Goal: Participate in discussion: Engage in conversation with other users on a specific topic

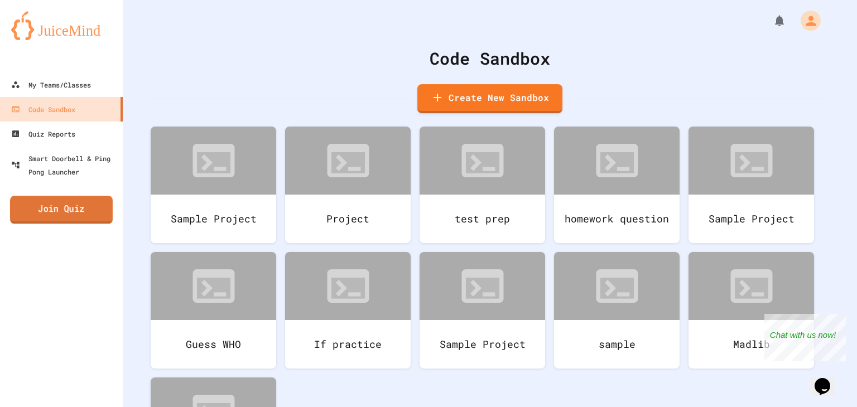
click at [100, 216] on link "Join Quiz" at bounding box center [61, 210] width 103 height 28
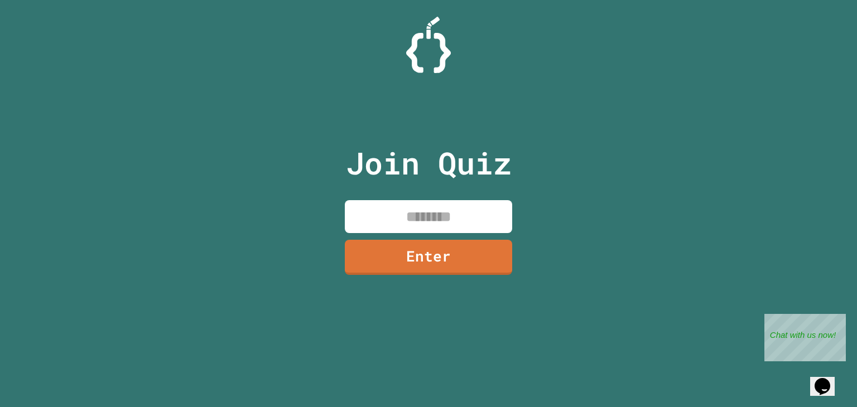
click at [361, 198] on div "Join Quiz Enter" at bounding box center [429, 204] width 188 height 352
click at [379, 216] on input at bounding box center [428, 216] width 167 height 33
type input "********"
click at [394, 255] on link "Enter" at bounding box center [429, 256] width 166 height 37
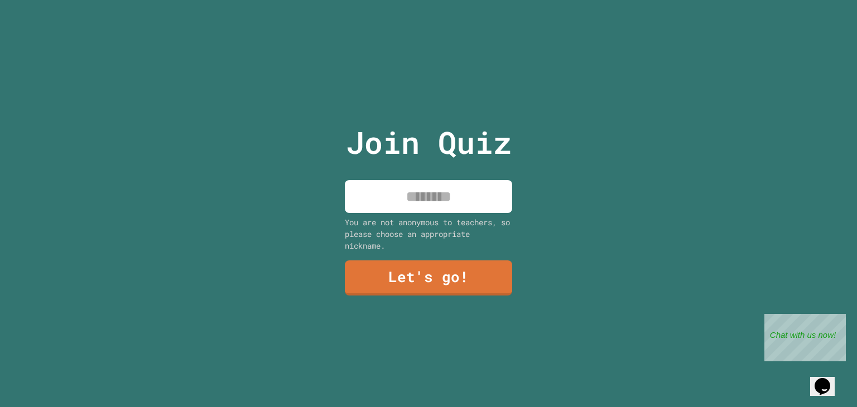
click at [422, 188] on input at bounding box center [428, 196] width 167 height 33
type input "********"
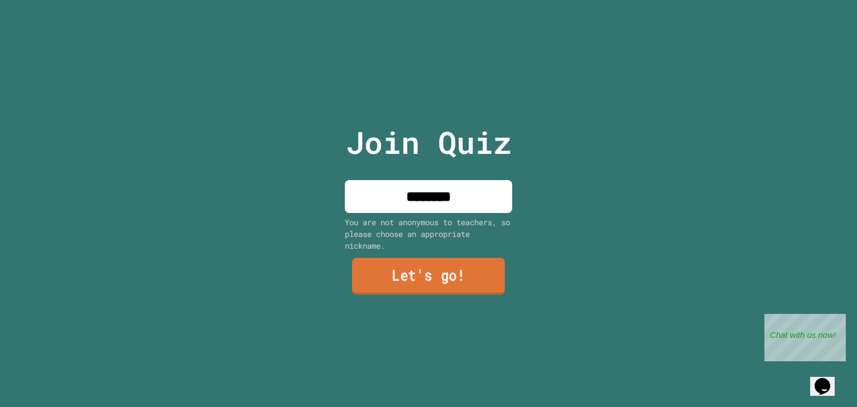
click at [431, 263] on link "Let's go!" at bounding box center [428, 276] width 153 height 37
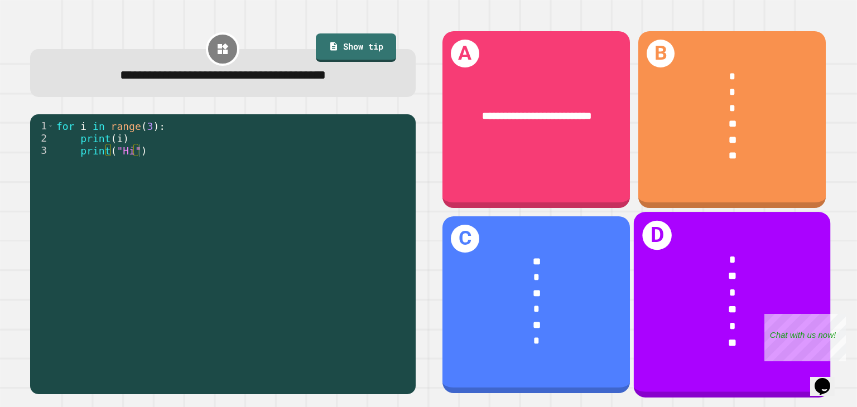
click at [694, 268] on div "**" at bounding box center [732, 276] width 153 height 17
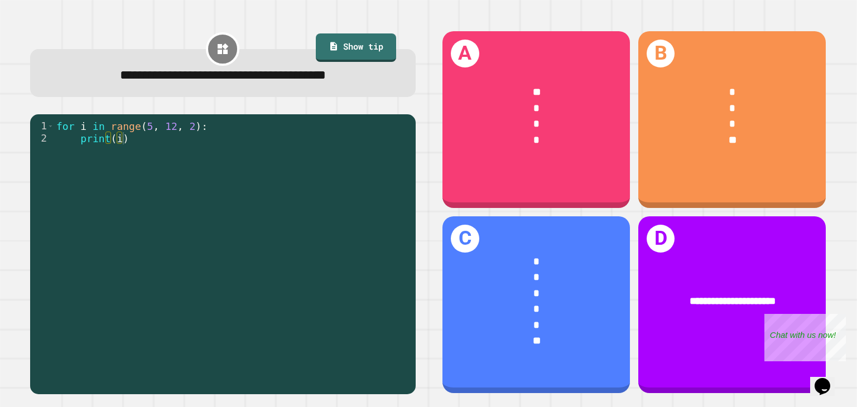
click at [746, 143] on div "**" at bounding box center [733, 141] width 146 height 16
click at [577, 295] on div "*" at bounding box center [537, 302] width 146 height 16
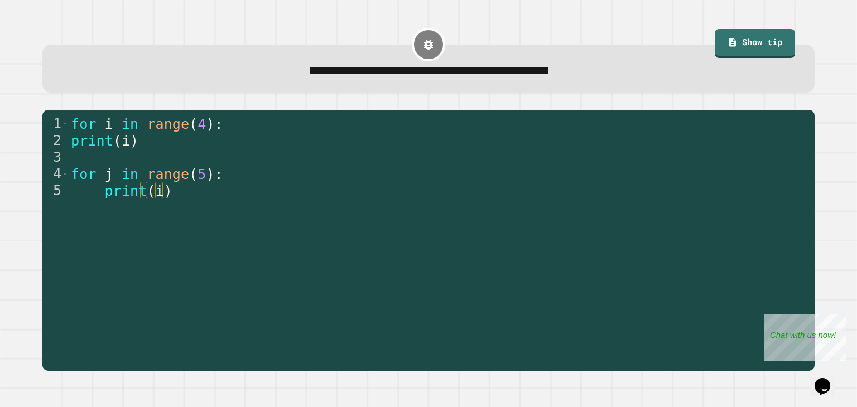
click at [694, 259] on div "for i in range ( 4 ) : print ( i ) for j in range ( 5 ) : print ( i )" at bounding box center [439, 240] width 740 height 251
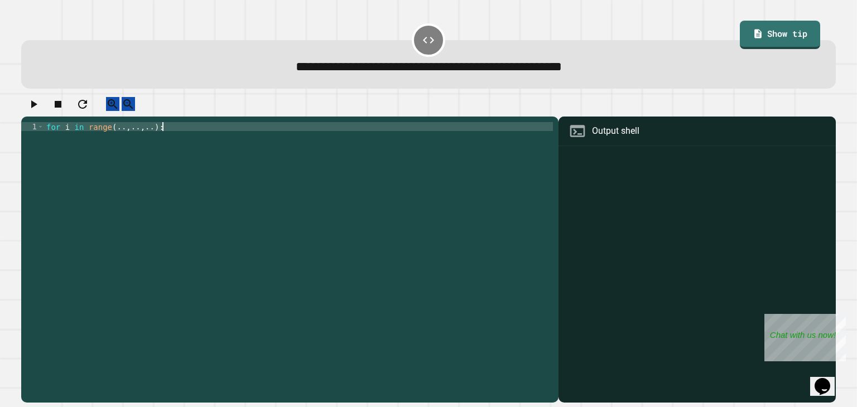
click at [326, 143] on div "for i in range ( .. , .. , .. ) :" at bounding box center [298, 251] width 509 height 259
click at [120, 136] on div "for i in range ( .. , .. , .. ) :" at bounding box center [298, 251] width 509 height 259
click at [152, 141] on div "for i in range ( 5 , .. , .. ) :" at bounding box center [298, 251] width 509 height 259
click at [145, 140] on div "for i in range ( 5 , .. , .. ) :" at bounding box center [298, 251] width 509 height 259
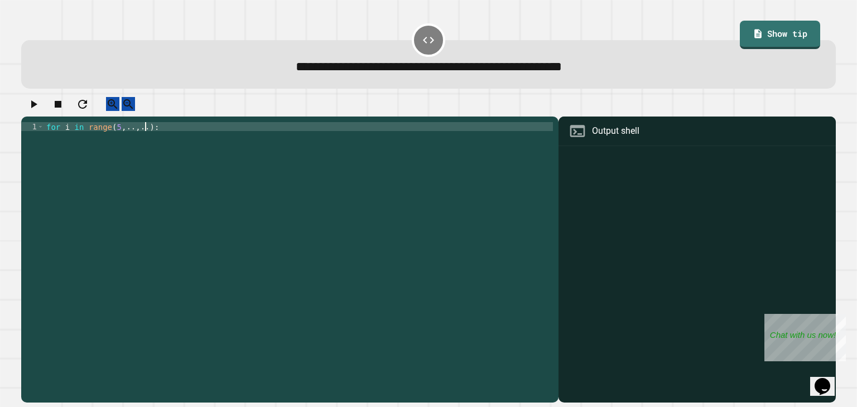
click at [149, 141] on div "for i in range ( 5 , .. , .. ) :" at bounding box center [298, 251] width 509 height 259
click at [116, 136] on div "for i in range ( 5 , .. , ) :" at bounding box center [298, 251] width 509 height 259
click at [139, 140] on div "for i in range ( 3 , .. , ) :" at bounding box center [298, 251] width 509 height 259
click at [131, 138] on div "for i in range ( 3 , .. , ) :" at bounding box center [298, 251] width 509 height 259
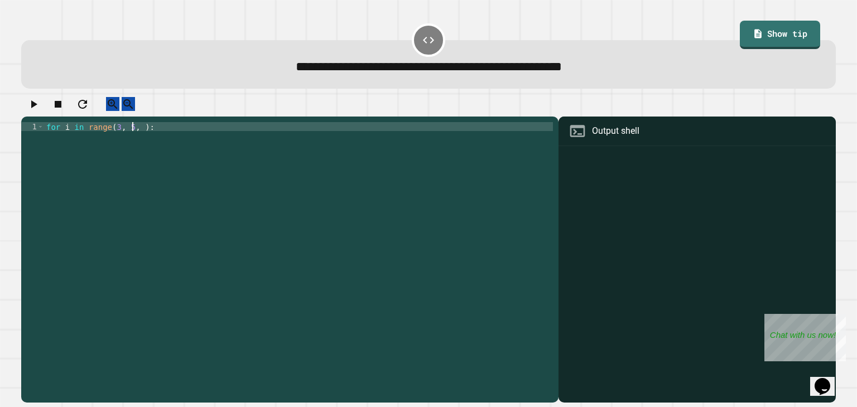
click at [134, 138] on div "for i in range ( 3 , 5 , ) :" at bounding box center [298, 251] width 509 height 259
type textarea "**********"
click at [156, 140] on div "for i in range ( 3 , 5 , 3 ) :" at bounding box center [298, 251] width 509 height 259
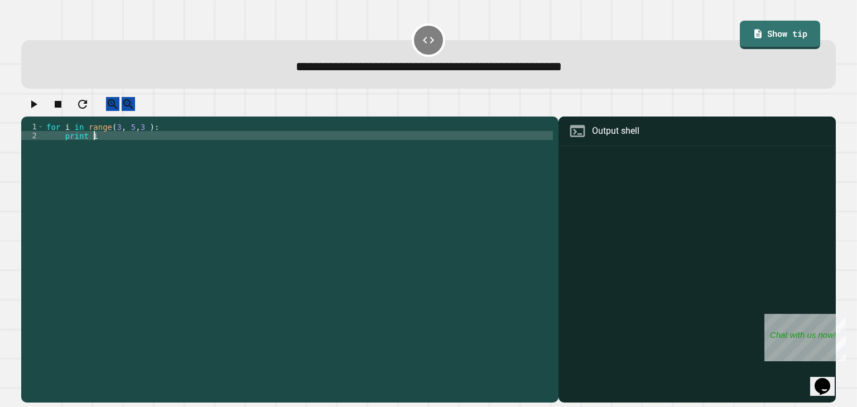
scroll to position [0, 2]
click at [37, 108] on icon "button" at bounding box center [34, 104] width 6 height 8
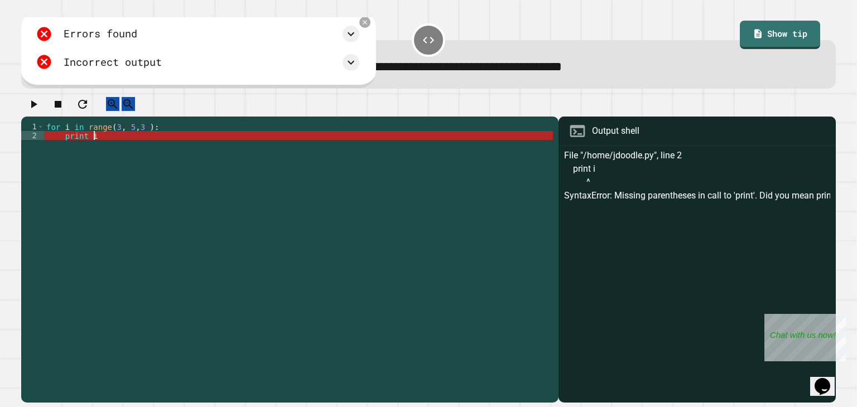
click at [92, 147] on div "for i in range ( 3 , 5 , 3 ) : print i" at bounding box center [298, 251] width 509 height 259
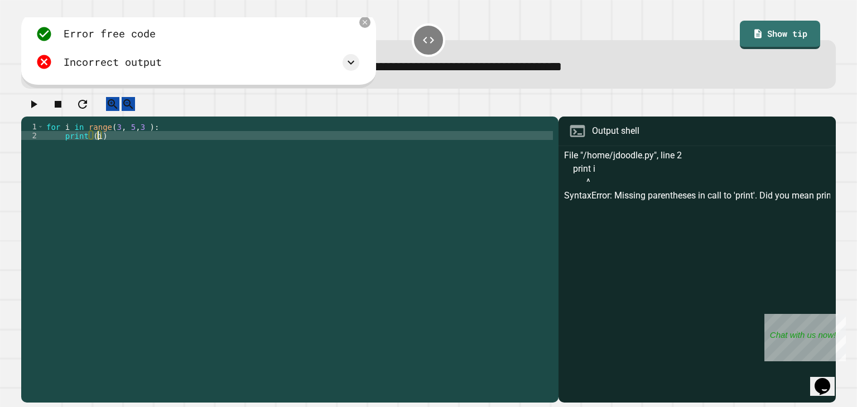
scroll to position [0, 3]
click at [37, 108] on icon "button" at bounding box center [34, 104] width 6 height 8
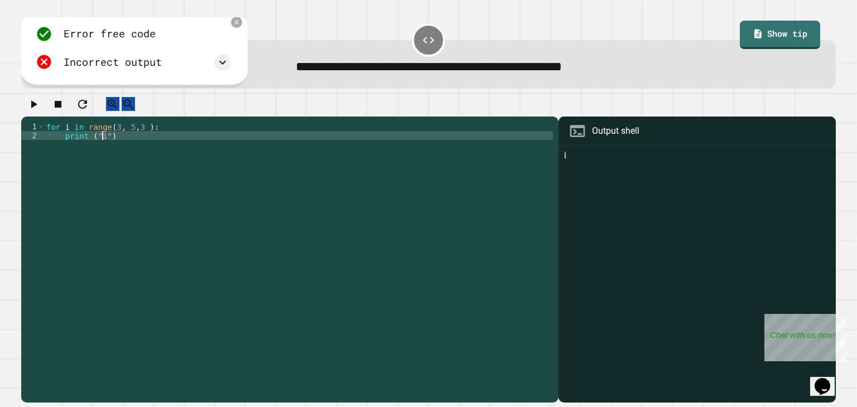
click at [103, 144] on div "for i in range ( 3 , 5 , 3 ) : print ( "i" )" at bounding box center [298, 251] width 509 height 259
click at [126, 137] on div "for i in range ( 3 , 5 , 3 ) : print ( "i" )" at bounding box center [298, 251] width 509 height 259
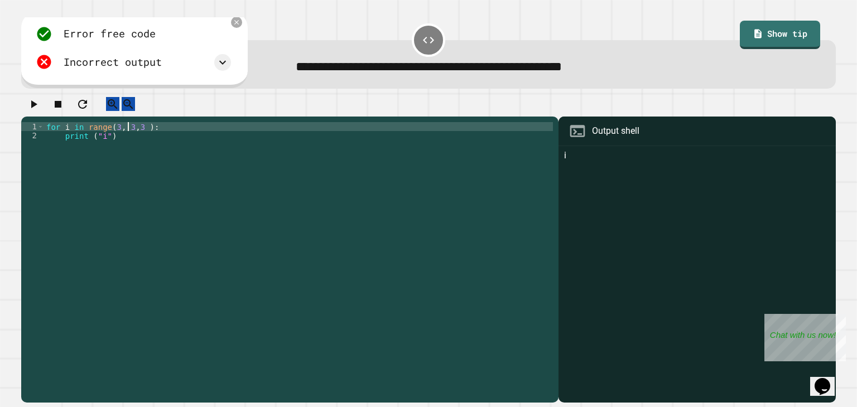
scroll to position [0, 5]
click at [141, 141] on div "for i in range ( 3 , 3 , 3 ) : print ( "i" )" at bounding box center [298, 251] width 509 height 259
click at [125, 139] on div "for i in range ( 3 , 3 , 5 ) : print ( "i" )" at bounding box center [298, 251] width 509 height 259
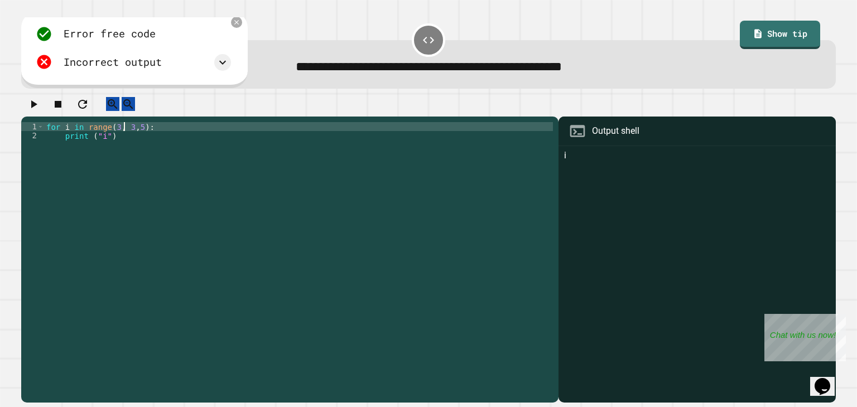
click at [124, 137] on div "for i in range ( 3 , 3 , 5 ) : print ( "i" )" at bounding box center [298, 251] width 509 height 259
click at [132, 140] on div "for i in range ( 3 , 3 , 5 ) : print ( "i" )" at bounding box center [298, 251] width 509 height 259
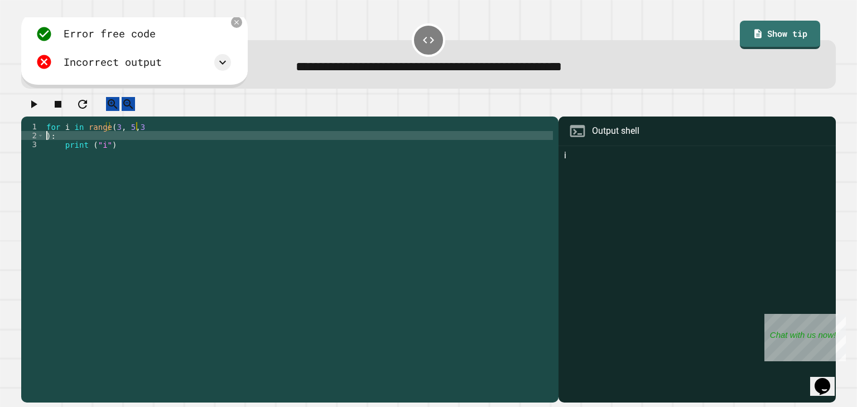
scroll to position [0, 0]
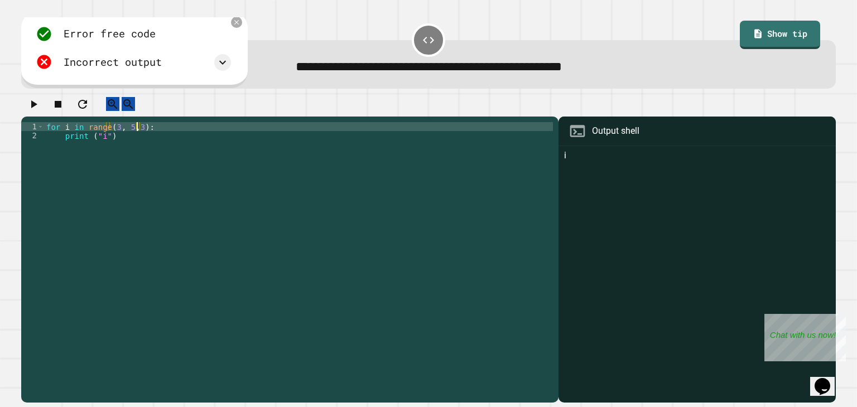
click at [97, 151] on div "for i in range ( 3 , 5 , 3 ) : print ( "i" )" at bounding box center [298, 251] width 509 height 259
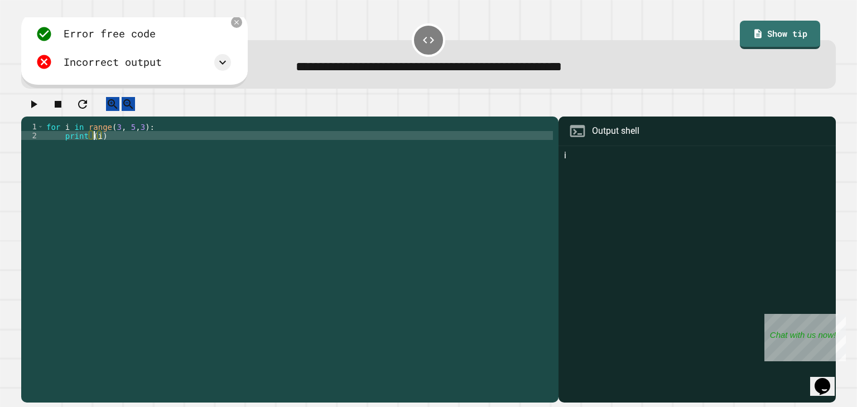
click at [177, 146] on div "for i in range ( 3 , 5 , 3 ) : print ( i )" at bounding box center [298, 251] width 509 height 259
type textarea "*******"
click at [564, 175] on div "i" at bounding box center [697, 276] width 266 height 254
click at [564, 166] on div "i" at bounding box center [697, 276] width 266 height 254
click at [37, 108] on icon "button" at bounding box center [34, 104] width 6 height 8
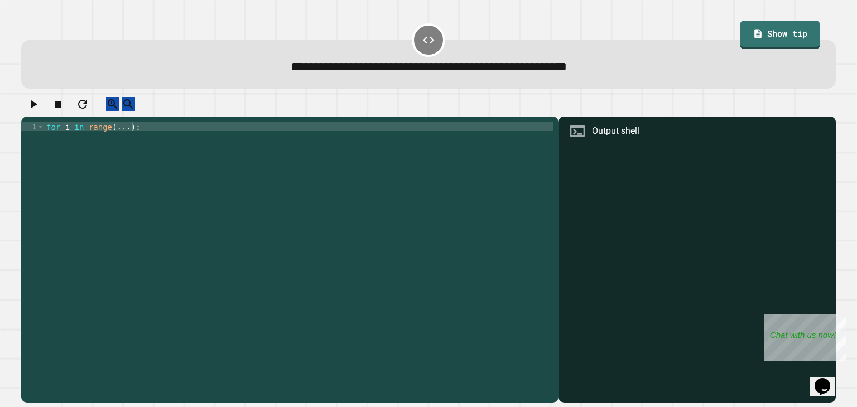
click at [123, 138] on div "for i in range ( ... ) :" at bounding box center [298, 251] width 509 height 259
click at [165, 142] on div "for i in range ( ... ) :" at bounding box center [298, 251] width 509 height 259
type textarea "**********"
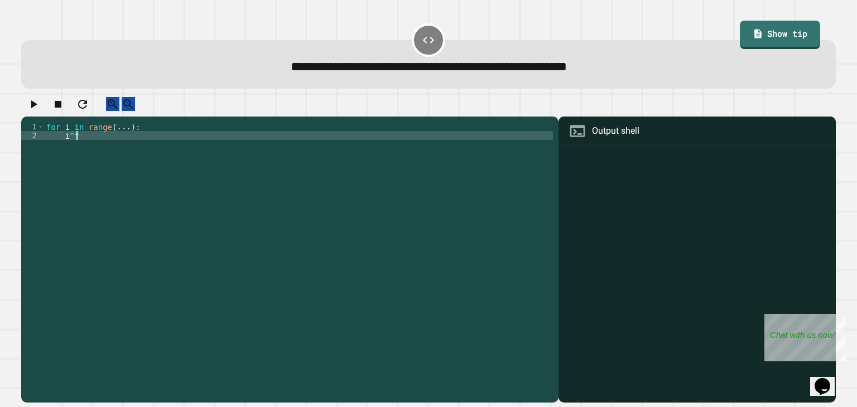
scroll to position [0, 1]
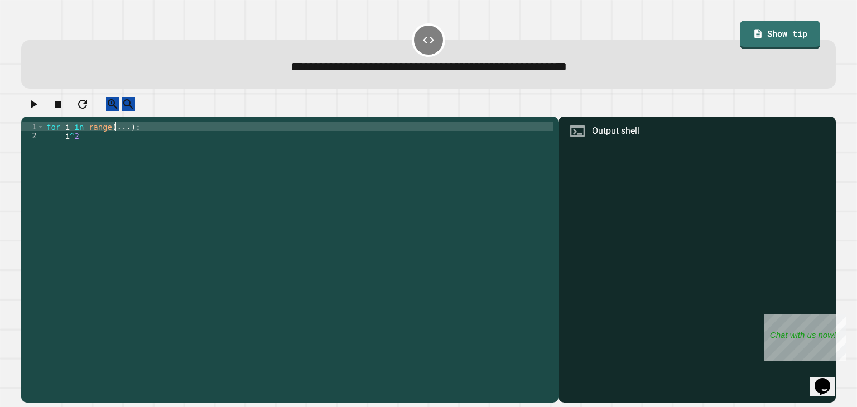
click at [115, 137] on div "for i in range ( ... ) : i ^ 2" at bounding box center [298, 251] width 509 height 259
click at [123, 137] on div "for i in range ( 1. . ) : i ^ 2" at bounding box center [298, 251] width 509 height 259
click at [83, 138] on div "for i in range ( 1.5 ) : i ^ 2" at bounding box center [298, 251] width 509 height 259
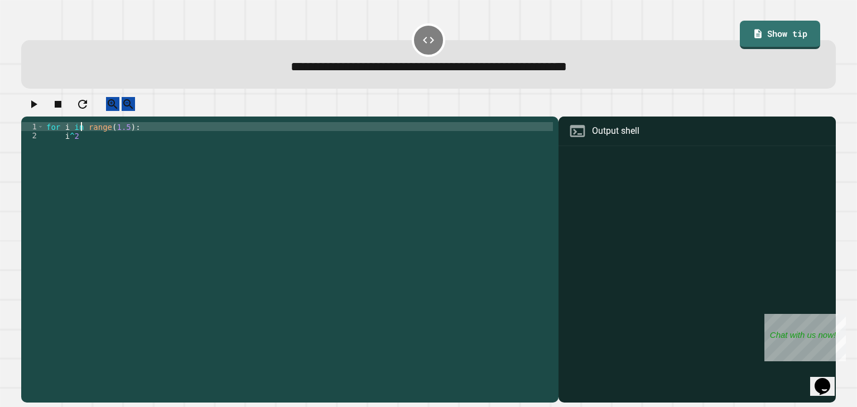
click at [56, 149] on div "for i in range ( 1.5 ) : i ^ 2" at bounding box center [298, 251] width 509 height 259
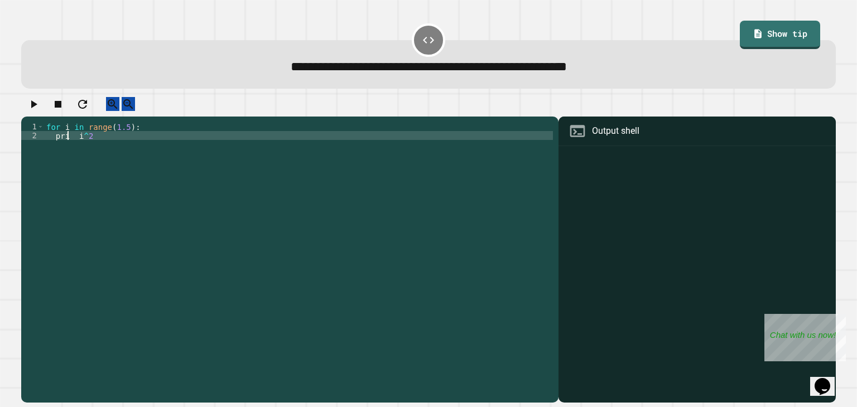
scroll to position [0, 2]
click at [84, 149] on div "for i in range ( 1.5 ) : print i ^ 2" at bounding box center [298, 251] width 509 height 259
click at [40, 104] on icon "button" at bounding box center [33, 104] width 13 height 13
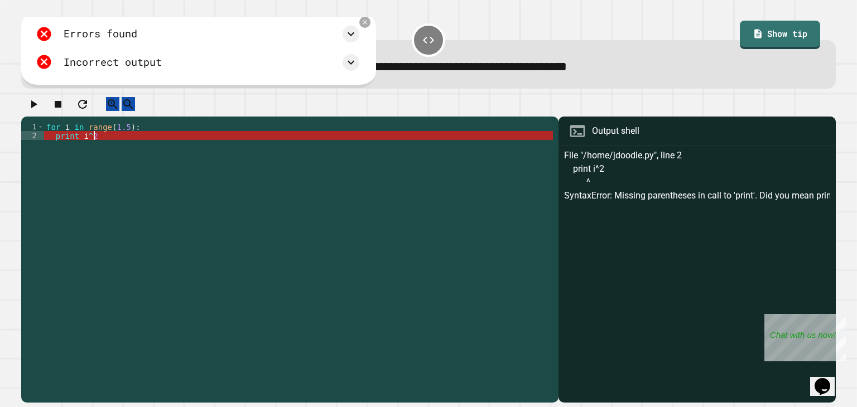
click at [160, 148] on div "for i in range ( 1.5 ) : print i ^ 2" at bounding box center [298, 251] width 509 height 259
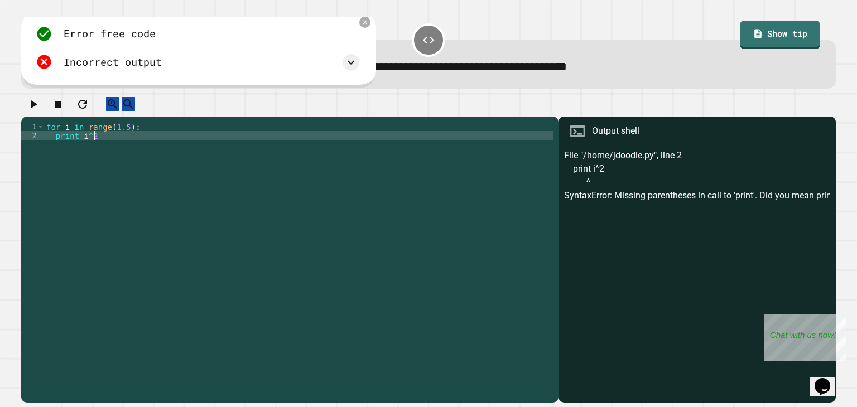
scroll to position [0, 2]
click at [87, 109] on icon "button" at bounding box center [82, 104] width 9 height 9
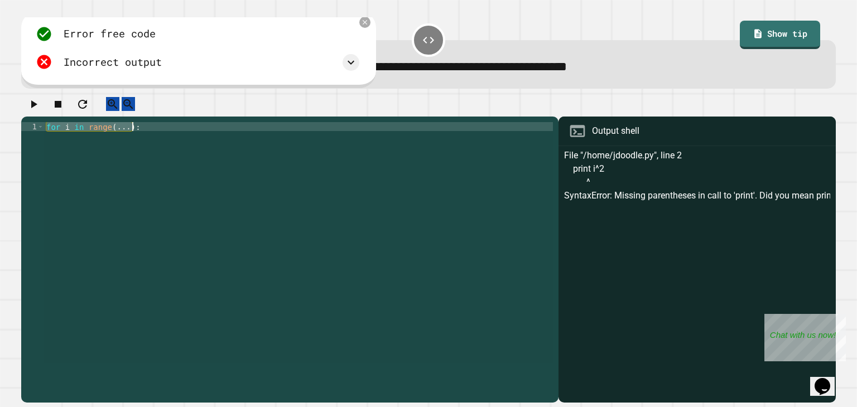
click at [153, 141] on div "for i in range ( ... ) :" at bounding box center [298, 242] width 509 height 241
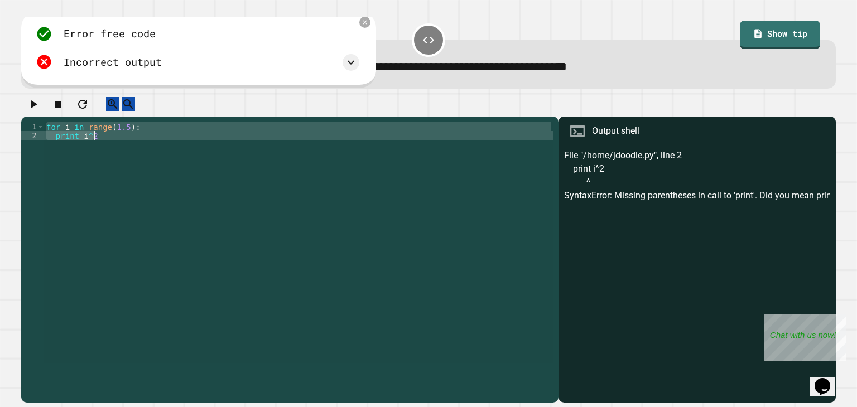
click at [85, 147] on div "for i in range ( 1.5 ) : print i ^ 2" at bounding box center [298, 242] width 509 height 241
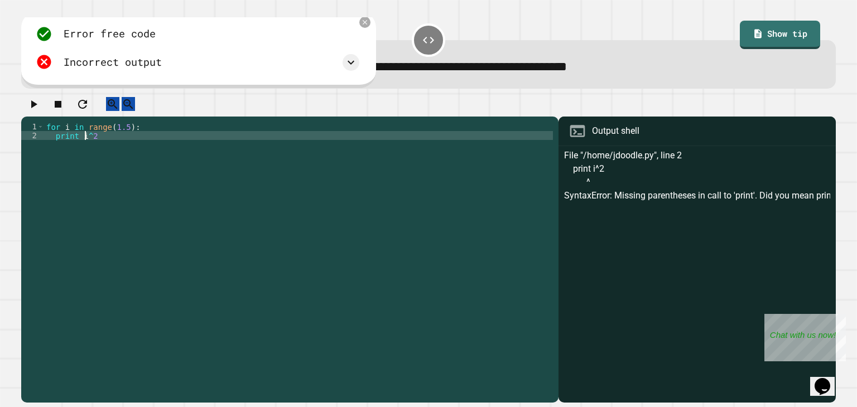
click at [117, 141] on div "for i in range ( 1.5 ) : print i ^ 2" at bounding box center [298, 251] width 509 height 259
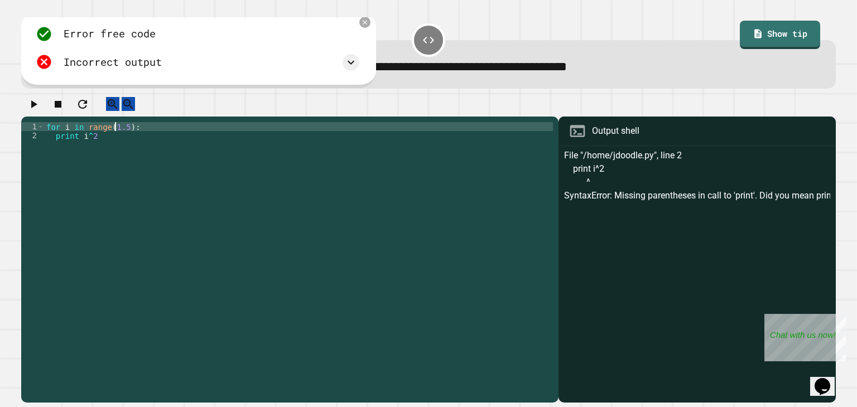
click at [118, 139] on div "for i in range ( 1.5 ) : print i ^ 2" at bounding box center [298, 251] width 509 height 259
click at [36, 108] on icon "button" at bounding box center [34, 104] width 6 height 8
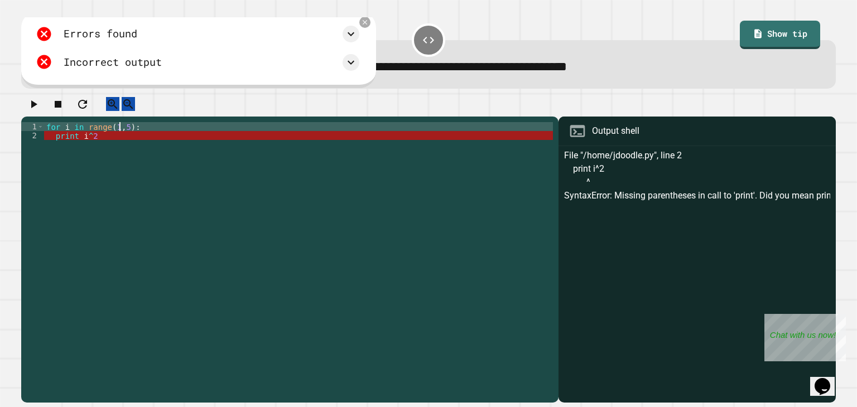
click at [118, 137] on div "for i in range ( 1 , 5 ) : print i ^ 2" at bounding box center [298, 251] width 509 height 259
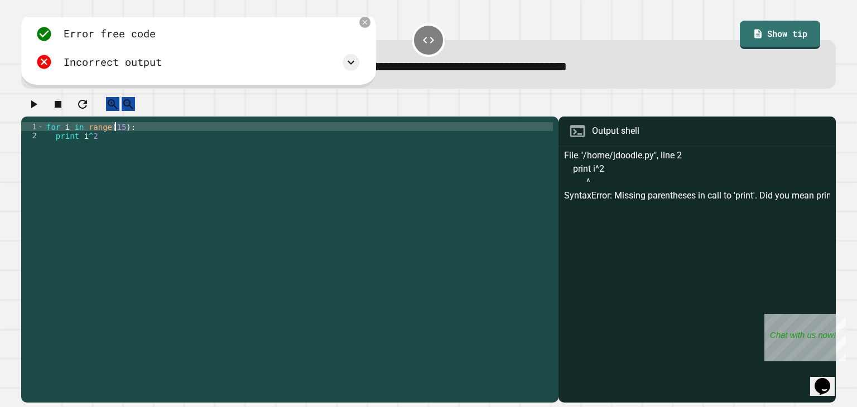
scroll to position [0, 4]
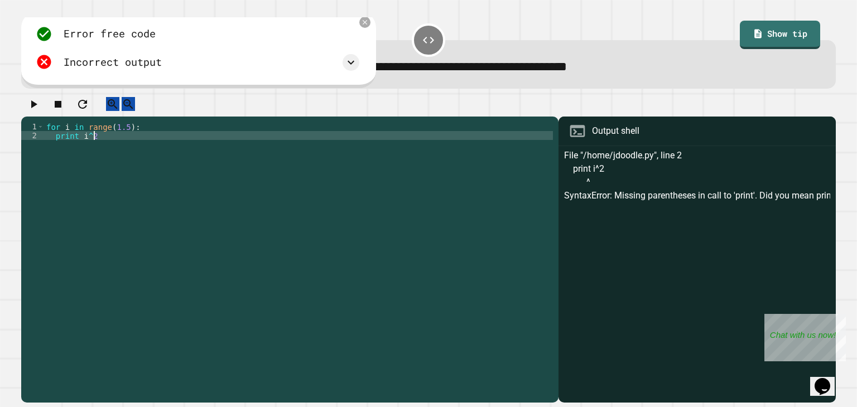
click at [98, 145] on div "for i in range ( 1.5 ) : print i ^ 2" at bounding box center [298, 251] width 509 height 259
click at [123, 138] on div "for i in range ( 1.5 ) : print i ^ 2" at bounding box center [298, 251] width 509 height 259
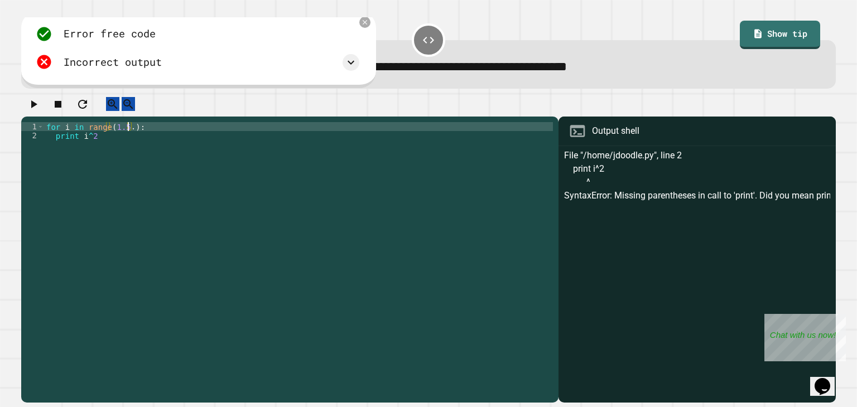
scroll to position [0, 6]
click at [32, 111] on icon "button" at bounding box center [33, 104] width 13 height 13
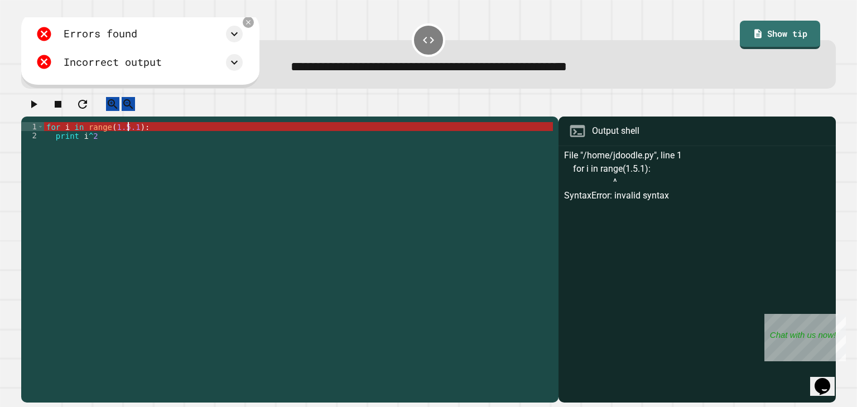
click at [129, 137] on div "for i in range ( 1.5.1 ) : print i ^ 2" at bounding box center [298, 251] width 509 height 259
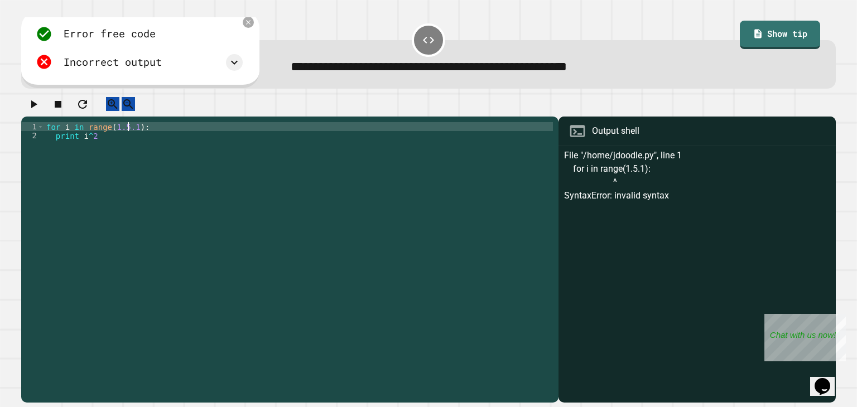
click at [131, 137] on div "for i in range ( 1.5.1 ) : print i ^ 2" at bounding box center [298, 251] width 509 height 259
click at [31, 104] on icon "button" at bounding box center [33, 104] width 13 height 13
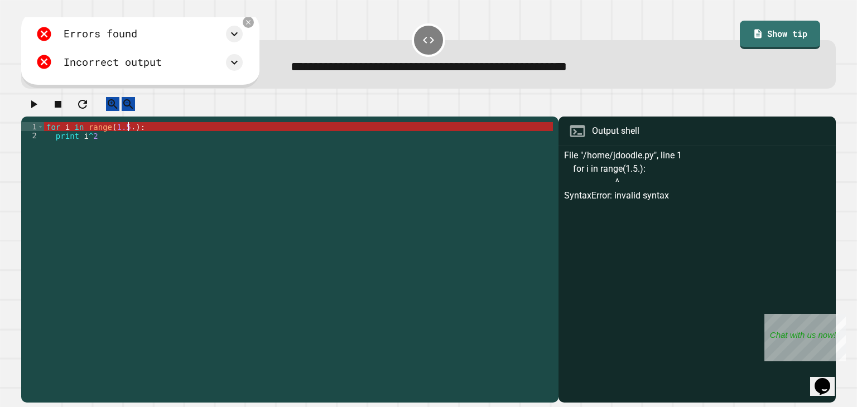
click at [128, 137] on div "for i in range ( 1.5 . ) : print i ^ 2" at bounding box center [298, 251] width 509 height 259
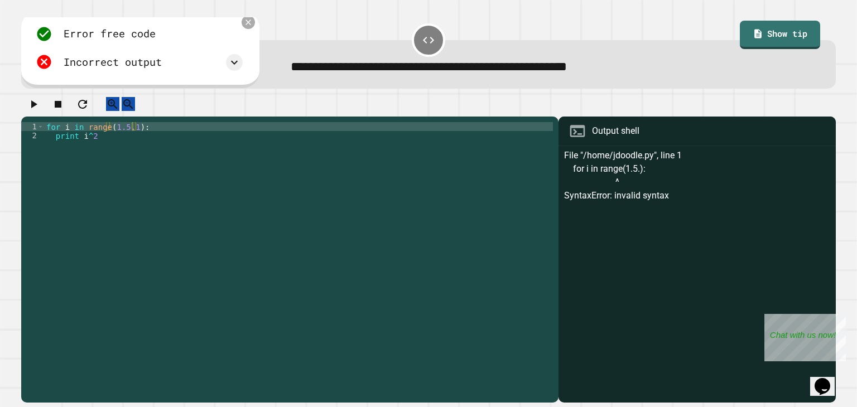
click at [251, 25] on icon at bounding box center [249, 23] width 6 height 6
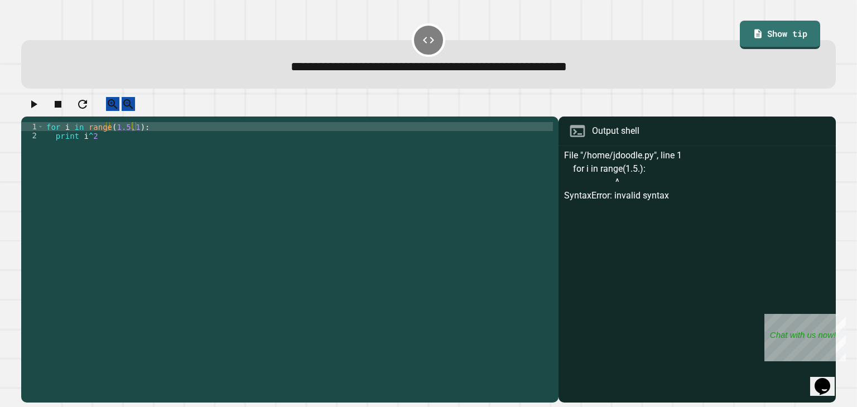
click at [350, 218] on div "for i in range ( 1.5.1 ) : print i ^ 2" at bounding box center [298, 251] width 509 height 259
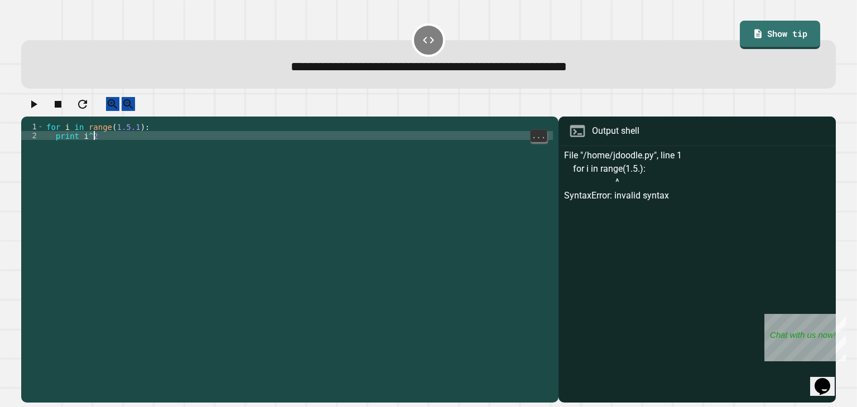
click at [180, 176] on div "for i in range ( 1.5.1 ) : print i ^ 2" at bounding box center [298, 251] width 509 height 259
click at [222, 243] on div "for i in range ( 1.5.1 ) : print i ^ 2" at bounding box center [298, 251] width 509 height 259
click at [134, 249] on div "for i in range ( 1.5.1 ) : print i ^ 2" at bounding box center [298, 251] width 509 height 259
click at [187, 134] on div "for i in range ( 1.5.1 ) : print i ^ 2" at bounding box center [298, 251] width 509 height 259
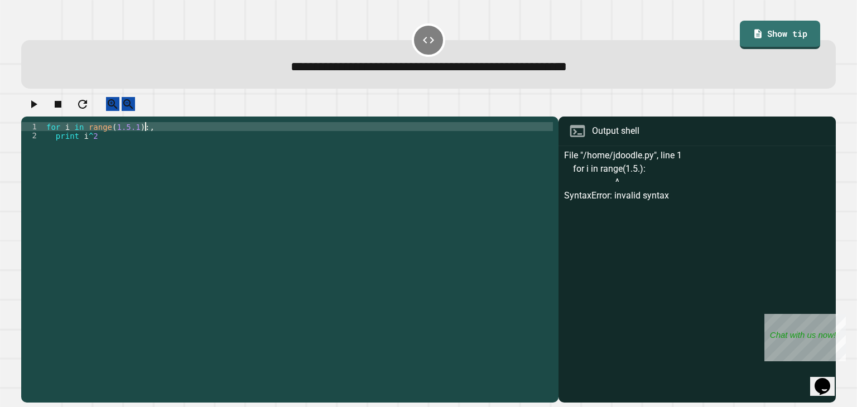
scroll to position [0, 6]
click at [109, 148] on div "for i in range ( 1.5.1 ) : print i ^ 2" at bounding box center [298, 251] width 509 height 259
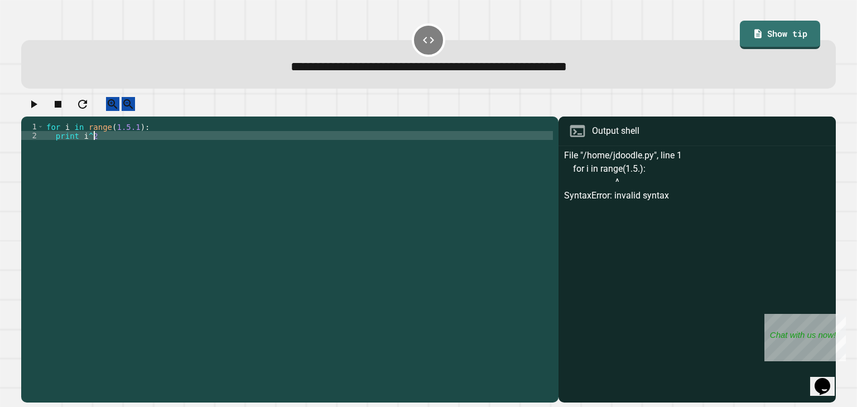
scroll to position [0, 2]
click at [38, 105] on icon "button" at bounding box center [33, 104] width 13 height 13
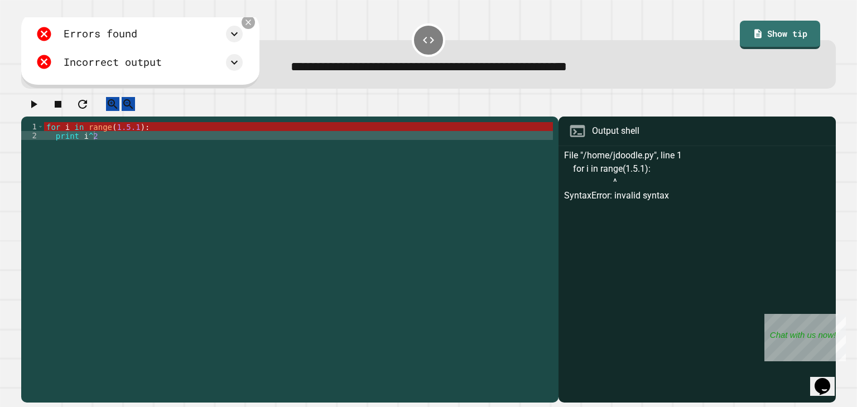
click at [251, 25] on icon at bounding box center [249, 23] width 6 height 6
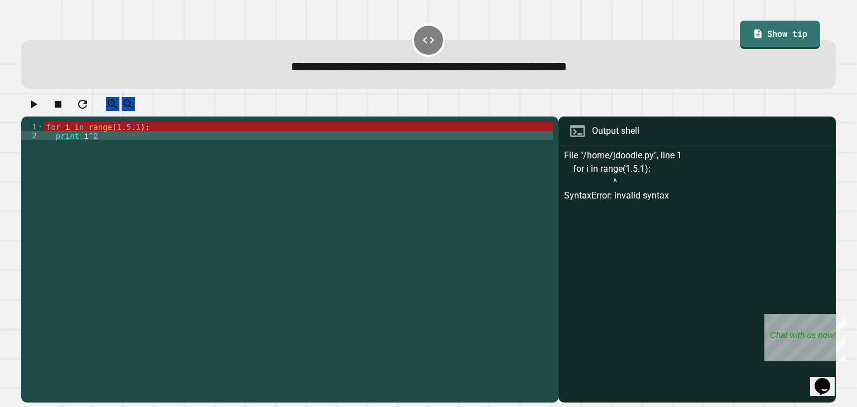
click at [105, 142] on div "for i in range ( 1.5.1 ) : print i ^ 2" at bounding box center [298, 251] width 509 height 259
click at [40, 111] on icon "button" at bounding box center [33, 104] width 13 height 13
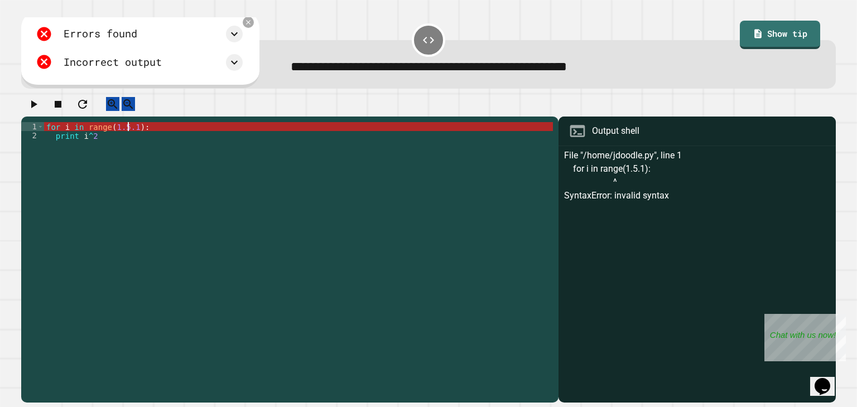
click at [128, 137] on div "for i in range ( 1.5.1 ) : print i ^ 2" at bounding box center [298, 251] width 509 height 259
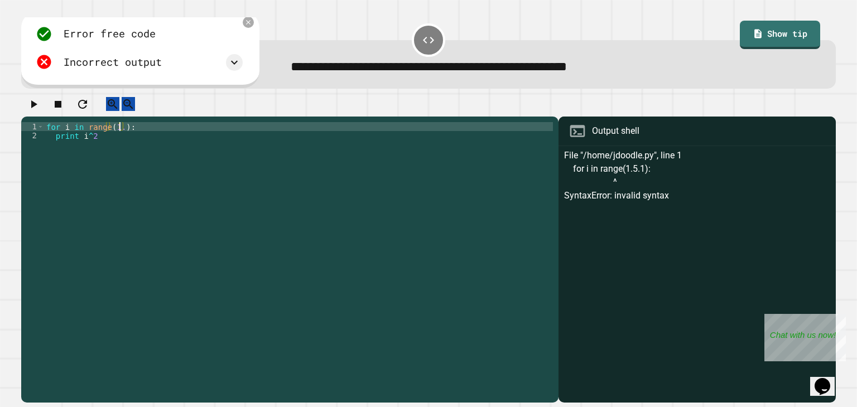
scroll to position [0, 5]
click at [37, 108] on icon "button" at bounding box center [34, 104] width 6 height 8
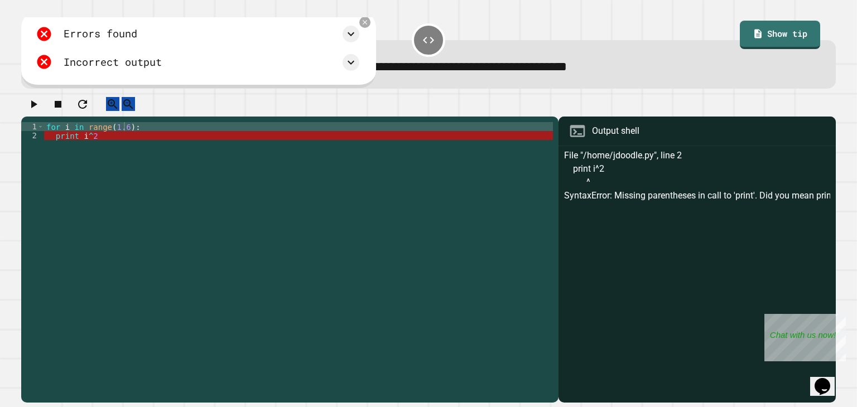
click at [96, 148] on div "for i in range ( 1.6 ) : print i ^ 2" at bounding box center [298, 251] width 509 height 259
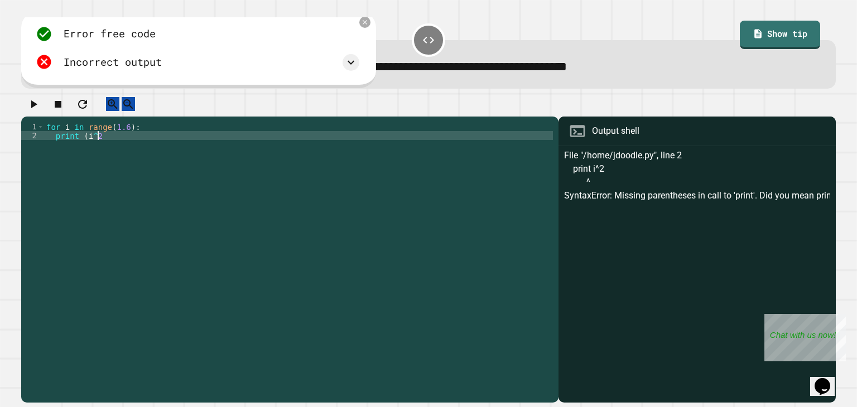
scroll to position [0, 3]
type textarea "**********"
click at [37, 108] on icon "button" at bounding box center [34, 104] width 6 height 8
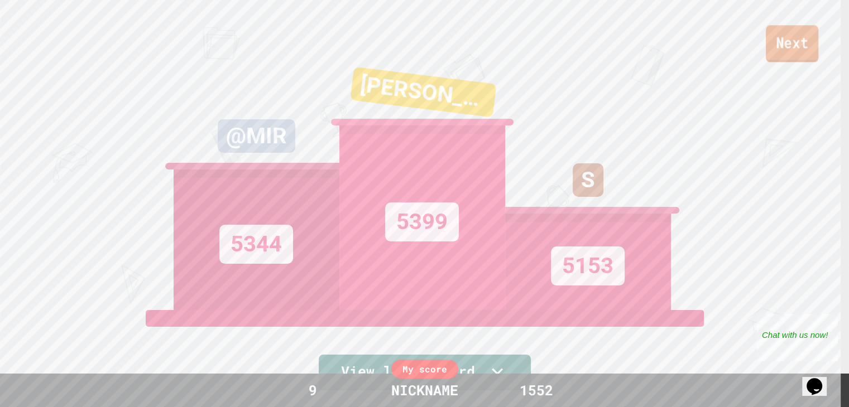
click at [769, 42] on link "Next" at bounding box center [792, 43] width 52 height 37
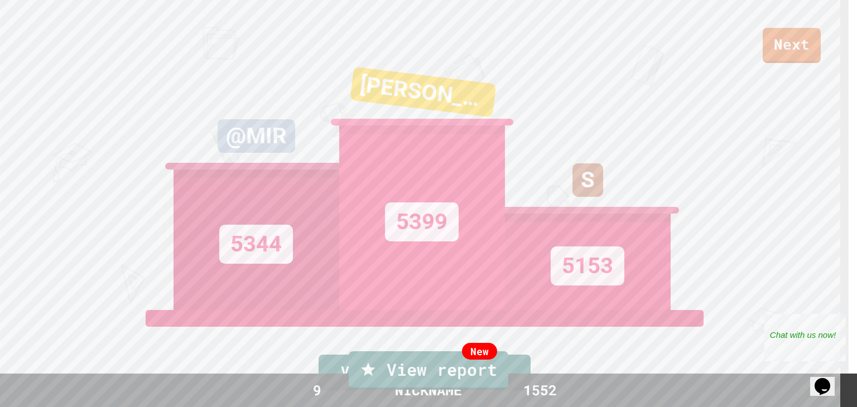
drag, startPoint x: 769, startPoint y: 42, endPoint x: 789, endPoint y: 30, distance: 23.8
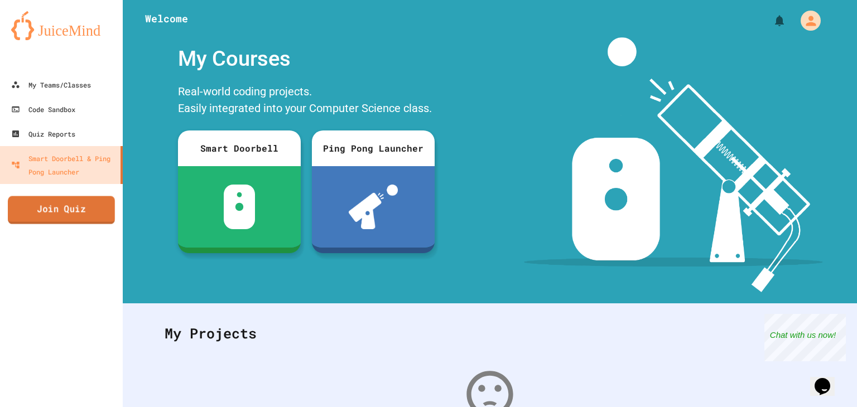
click at [66, 206] on link "Join Quiz" at bounding box center [61, 210] width 107 height 28
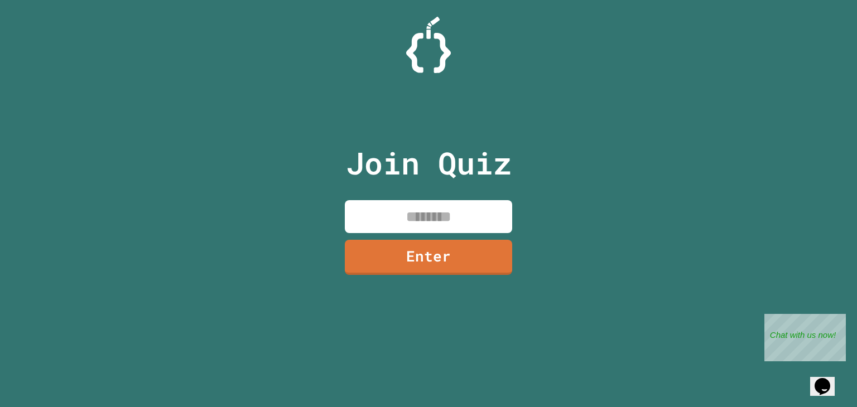
click at [413, 217] on input at bounding box center [428, 216] width 167 height 33
type input "********"
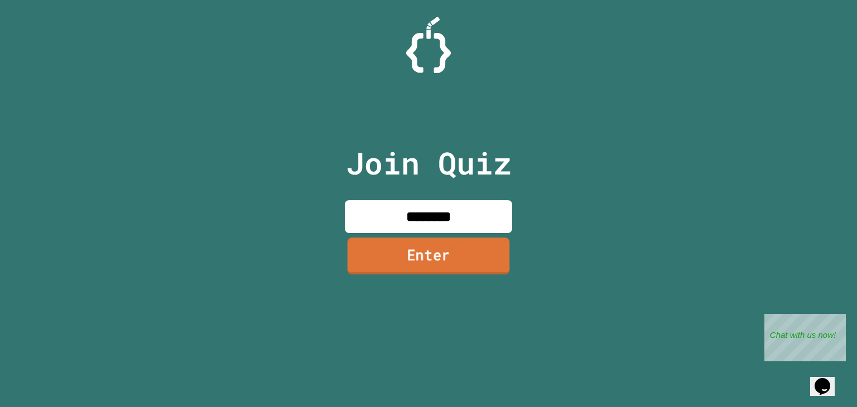
click at [419, 257] on link "Enter" at bounding box center [429, 256] width 162 height 37
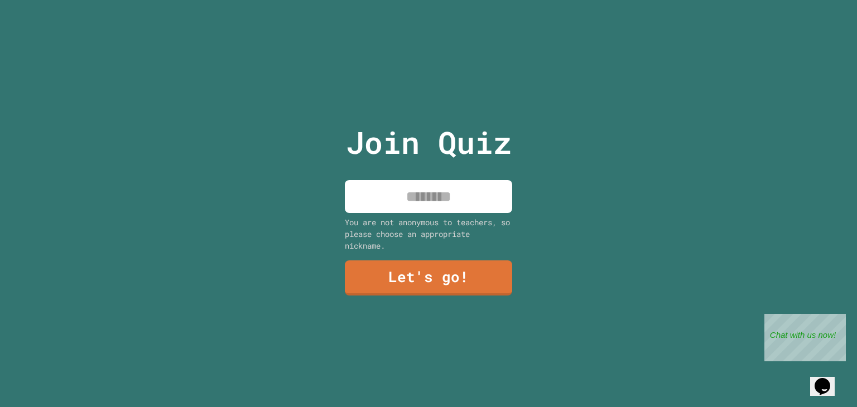
click at [435, 205] on input at bounding box center [428, 196] width 167 height 33
type input "********"
click at [393, 265] on link "Let's go!" at bounding box center [428, 276] width 165 height 37
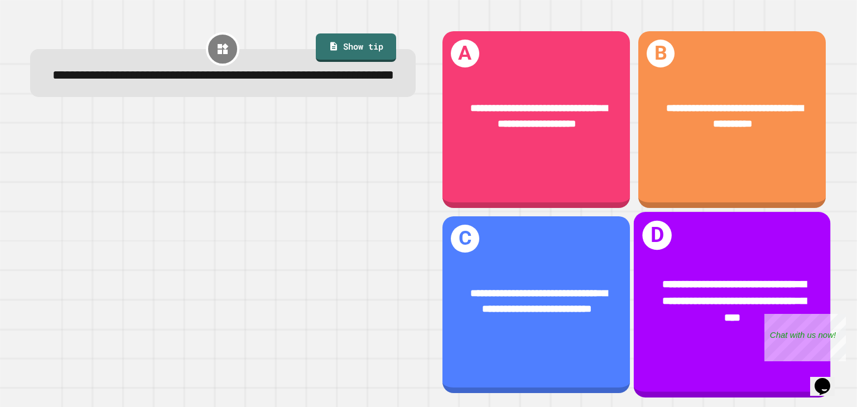
click at [683, 256] on div "**********" at bounding box center [732, 302] width 196 height 93
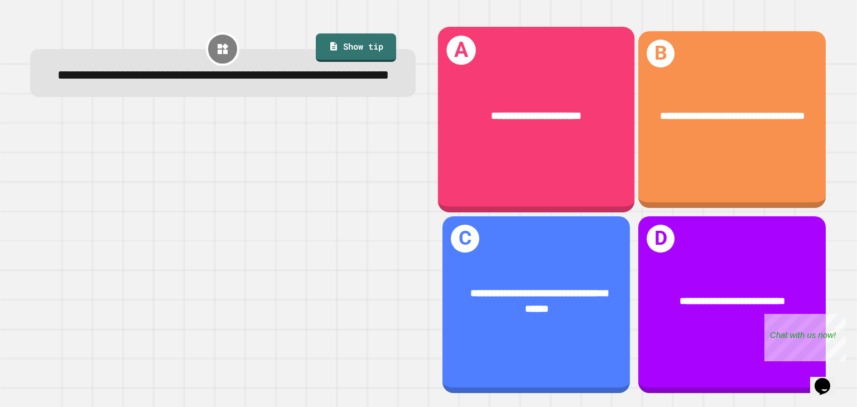
click at [537, 160] on div "**********" at bounding box center [536, 119] width 196 height 185
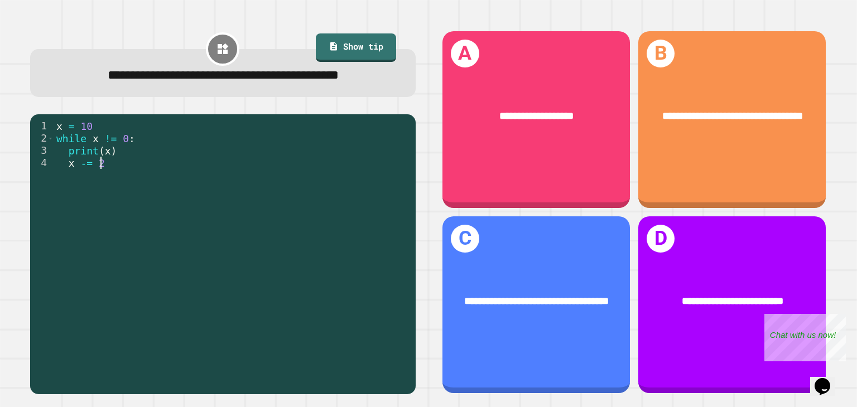
click at [358, 193] on div "x = 10 while x != 0 : print ( x ) x -= 2" at bounding box center [232, 243] width 356 height 246
type textarea "******"
click at [297, 128] on div "**********" at bounding box center [222, 212] width 411 height 390
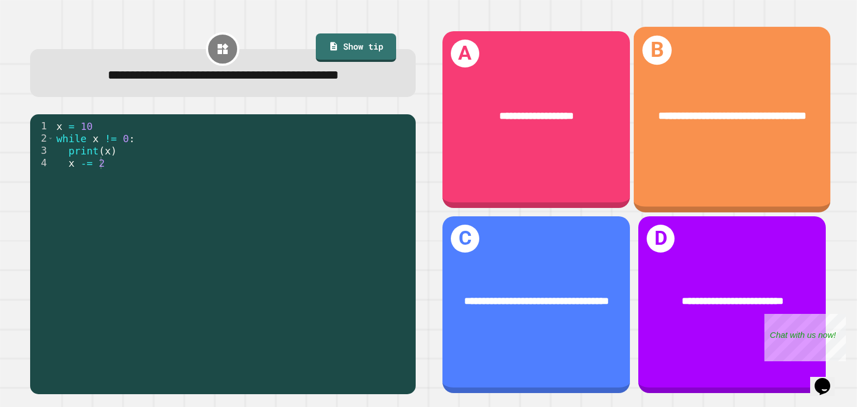
click at [671, 145] on div "**********" at bounding box center [732, 116] width 196 height 59
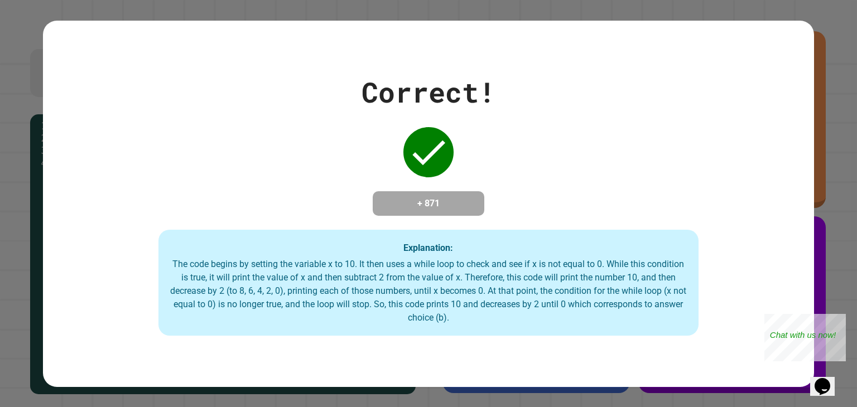
click at [554, 112] on div "Correct! + 871 Explanation: The code begins by setting the variable x to 10. It…" at bounding box center [428, 203] width 771 height 264
